Goal: Go to known website: Go to known website

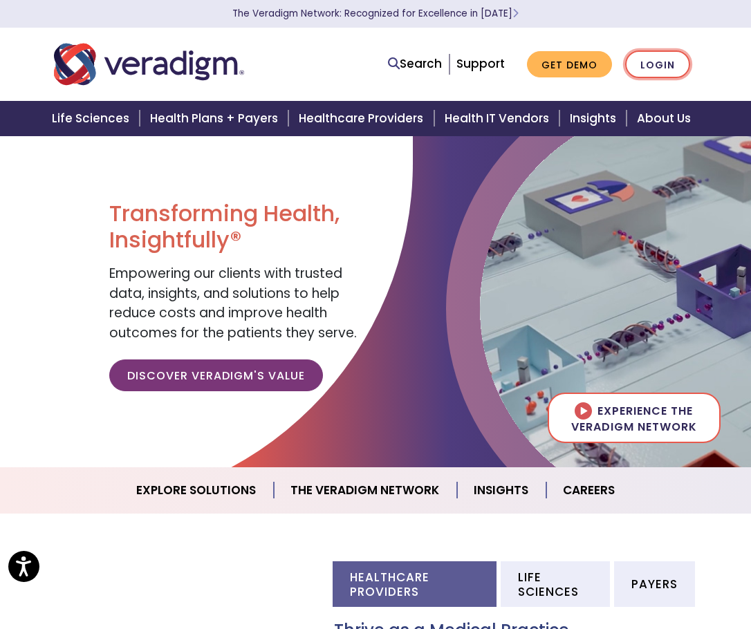
click at [665, 59] on link "Login" at bounding box center [657, 64] width 65 height 28
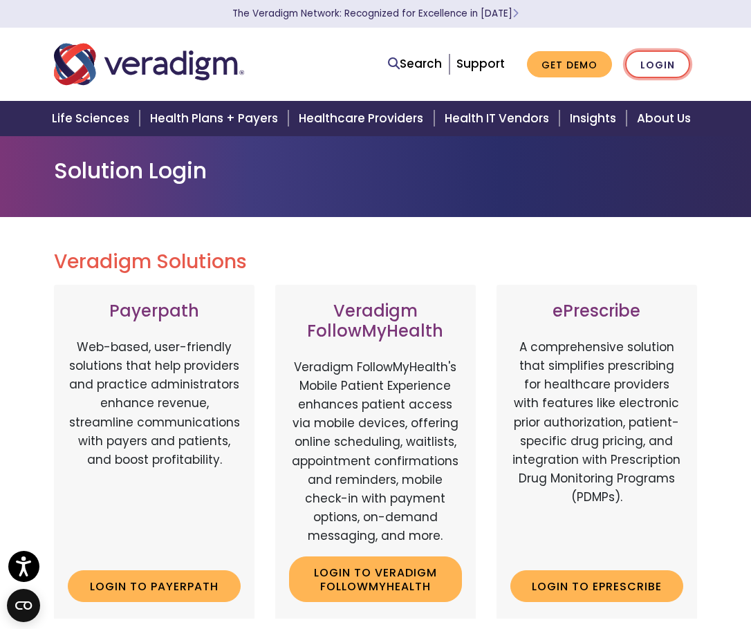
click at [658, 68] on link "Login" at bounding box center [657, 64] width 65 height 28
click at [661, 62] on link "Login" at bounding box center [657, 64] width 65 height 28
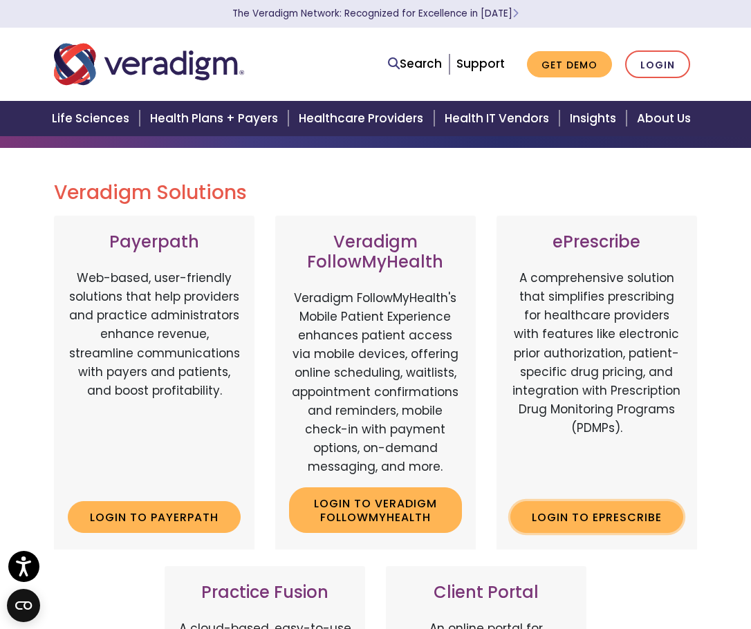
click at [599, 518] on link "Login to ePrescribe" at bounding box center [596, 517] width 173 height 32
click at [604, 523] on link "Login to ePrescribe" at bounding box center [596, 517] width 173 height 32
